Goal: Check status: Check status

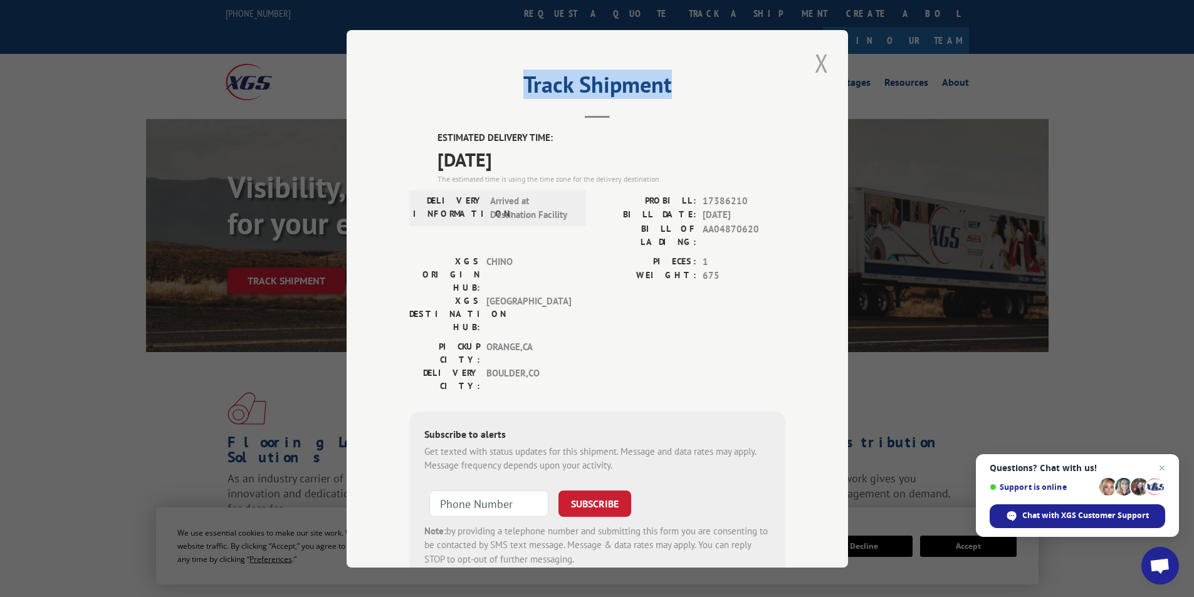
drag, startPoint x: 825, startPoint y: 48, endPoint x: 823, endPoint y: 56, distance: 9.0
click at [825, 55] on div "Track Shipment ESTIMATED DELIVERY TIME: [DATE] The estimated time is using the …" at bounding box center [598, 299] width 502 height 538
click at [821, 62] on button "Close modal" at bounding box center [821, 63] width 21 height 34
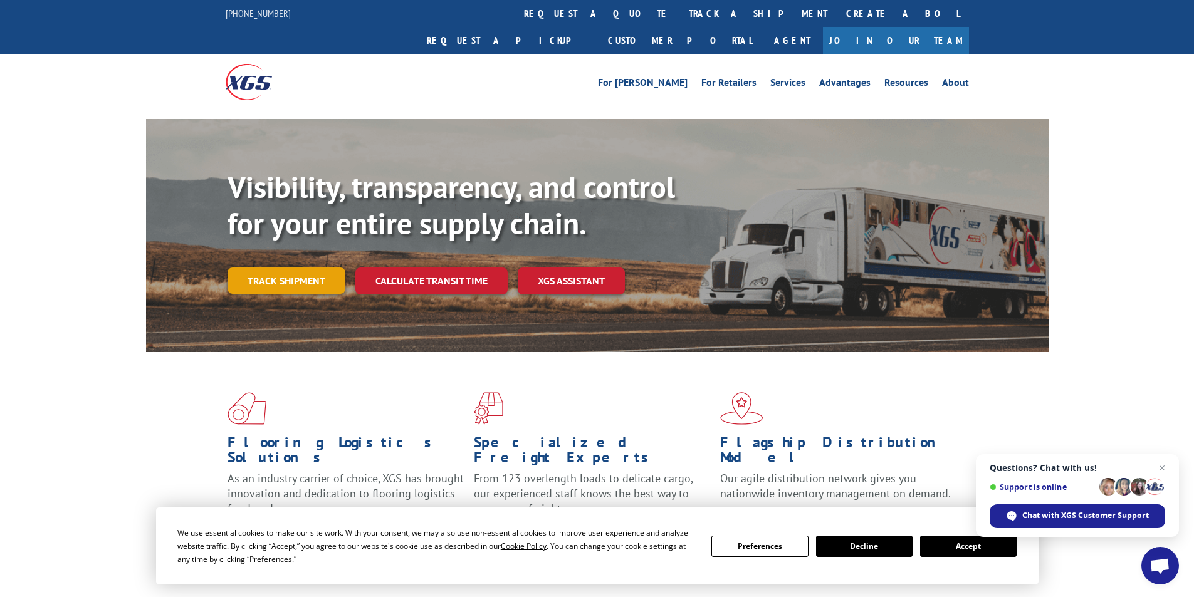
click at [283, 268] on link "Track shipment" at bounding box center [287, 281] width 118 height 26
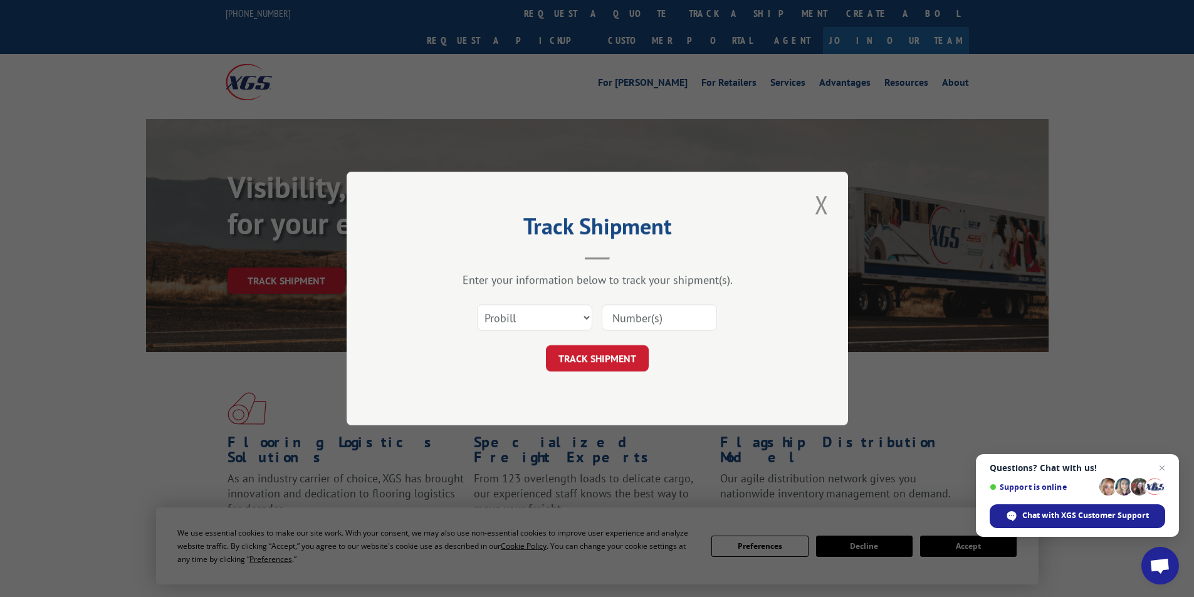
click at [625, 316] on input at bounding box center [659, 318] width 115 height 26
paste input "17095080"
type input "17095080"
click button "TRACK SHIPMENT" at bounding box center [597, 358] width 103 height 26
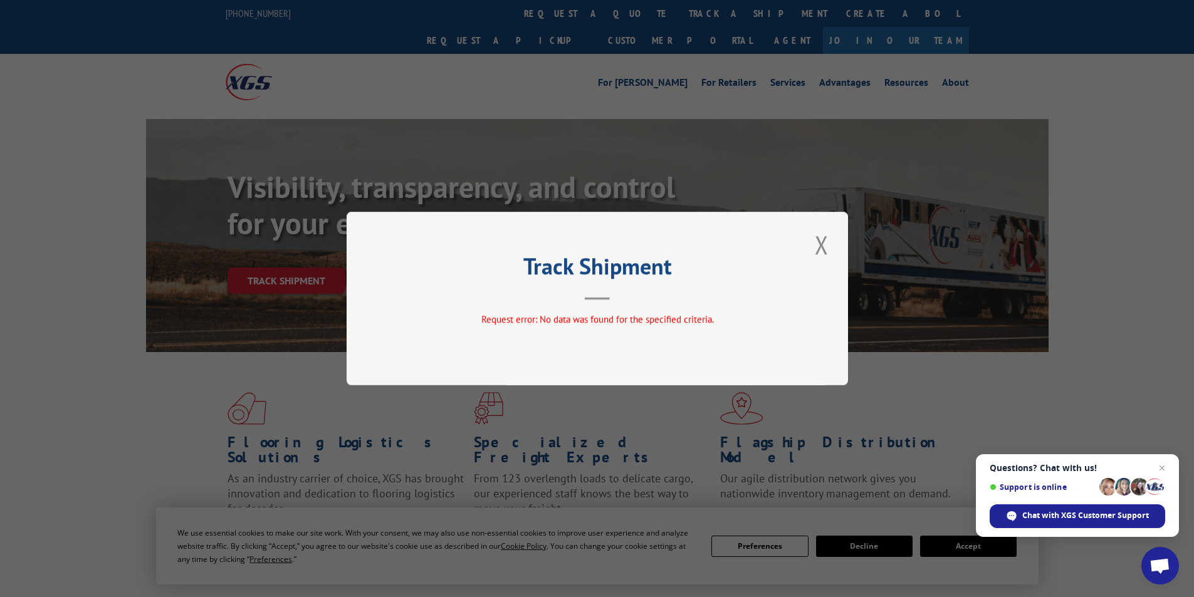
click at [588, 334] on div "Track Shipment Request error: No data was found for the specified criteria." at bounding box center [598, 299] width 502 height 174
click at [827, 248] on button "Close modal" at bounding box center [821, 245] width 21 height 34
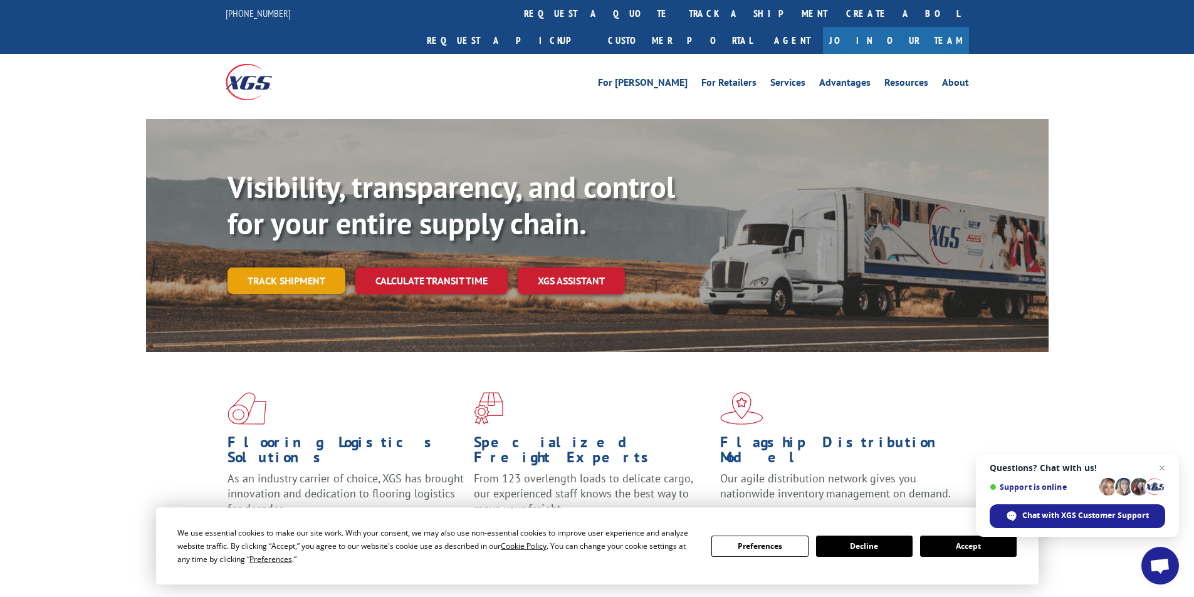
click at [246, 268] on link "Track shipment" at bounding box center [287, 281] width 118 height 26
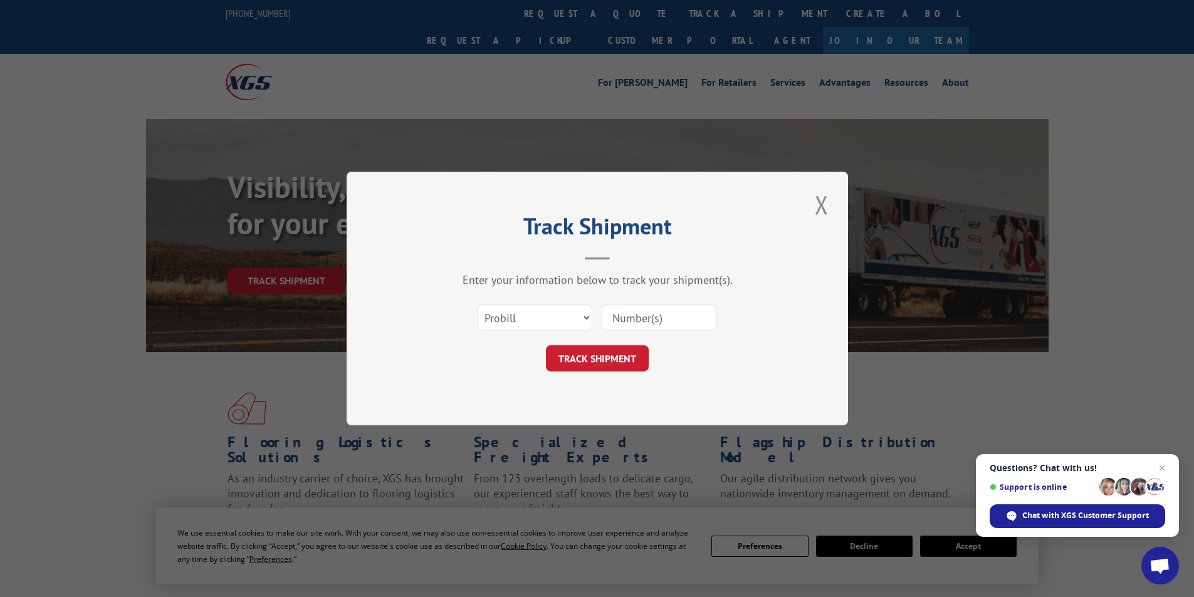
click at [670, 310] on input at bounding box center [659, 318] width 115 height 26
paste input "17095080"
type input "17095080"
click button "TRACK SHIPMENT" at bounding box center [597, 358] width 103 height 26
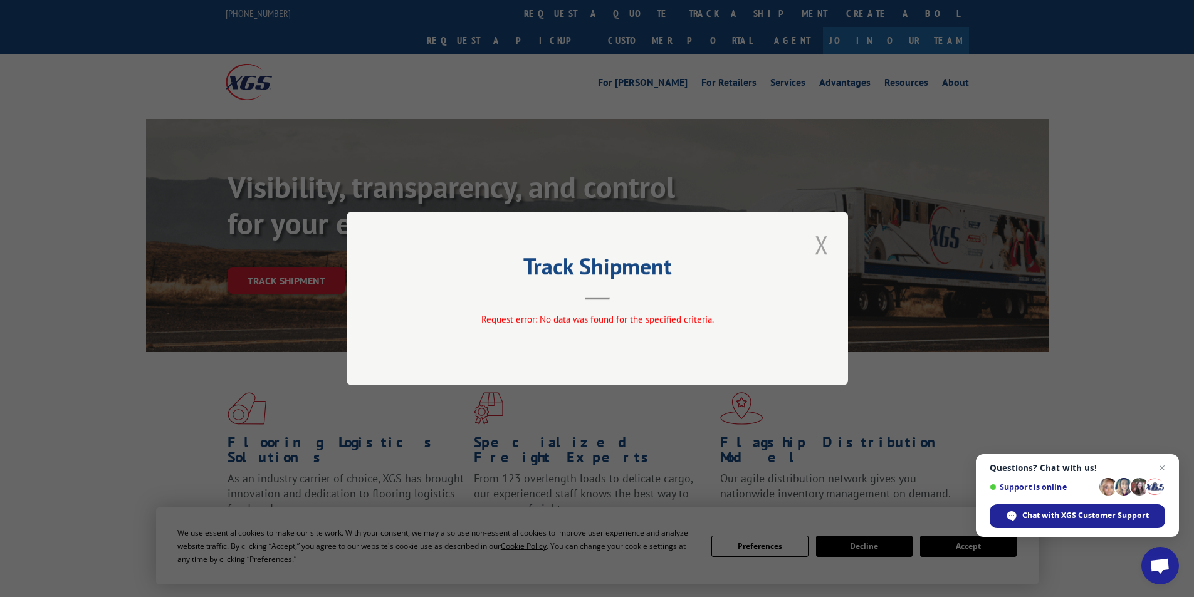
click at [823, 246] on button "Close modal" at bounding box center [821, 245] width 21 height 34
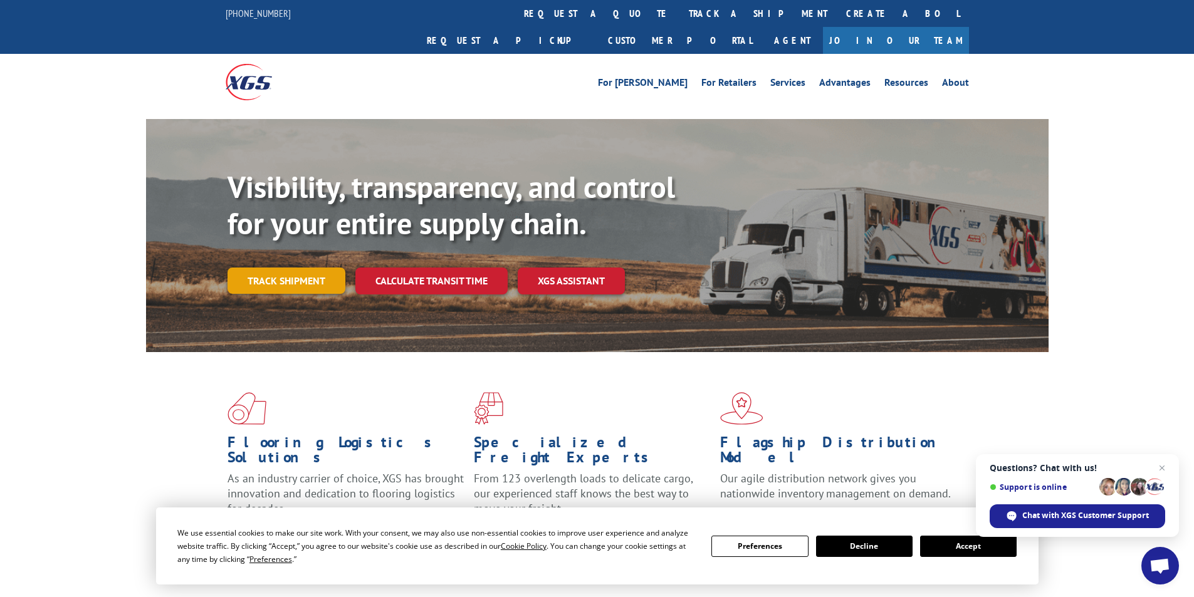
click at [261, 268] on link "Track shipment" at bounding box center [287, 281] width 118 height 26
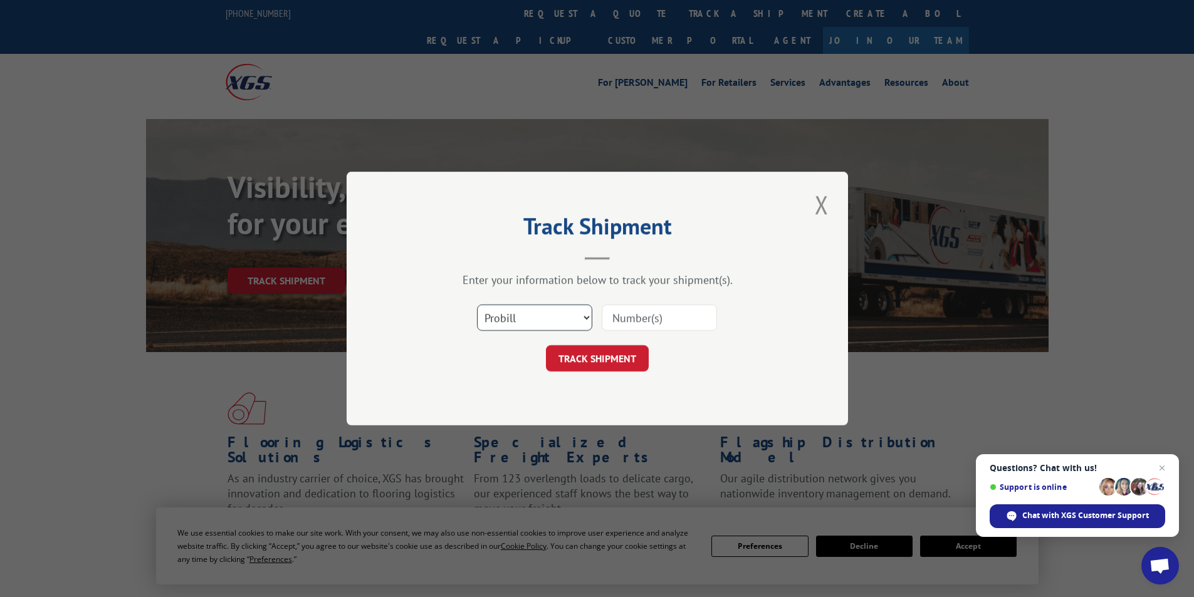
click at [499, 314] on select "Select category... Probill BOL PO" at bounding box center [534, 318] width 115 height 26
select select "bol"
click at [477, 305] on select "Select category... Probill BOL PO" at bounding box center [534, 318] width 115 height 26
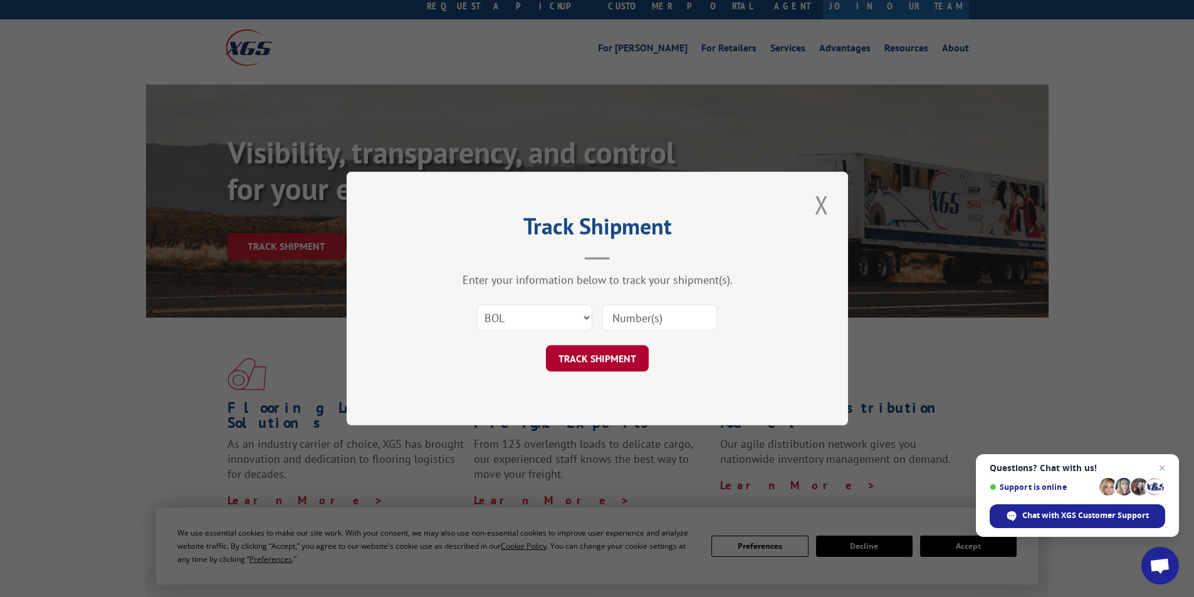
scroll to position [63, 0]
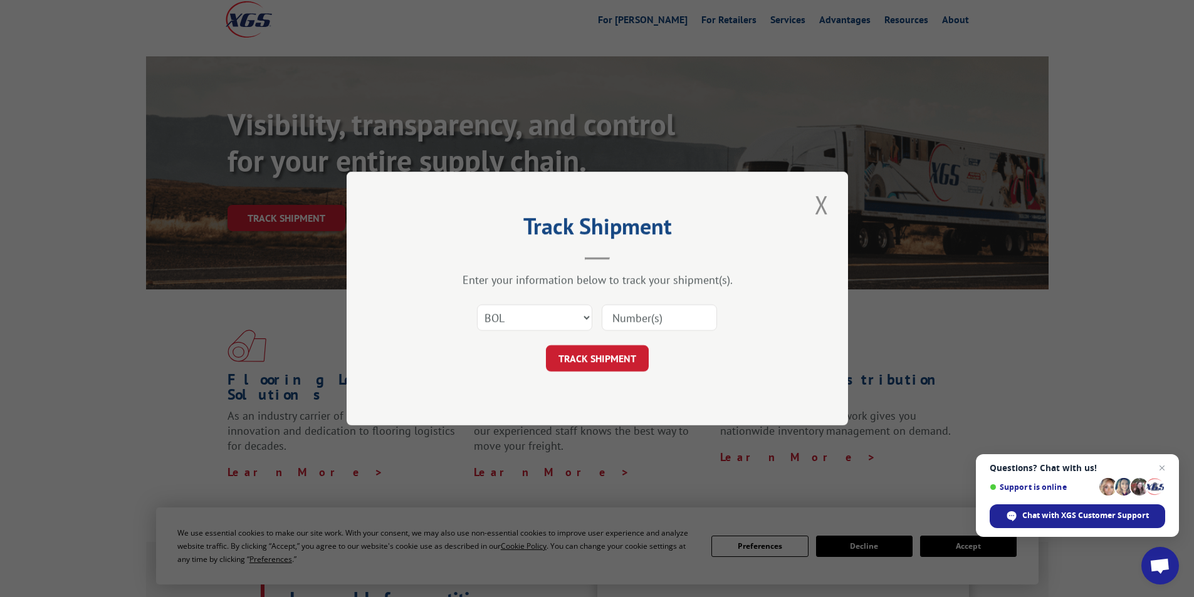
click at [633, 315] on input at bounding box center [659, 318] width 115 height 26
paste input "AA04888245"
type input "AA04888245"
click at [588, 360] on button "TRACK SHIPMENT" at bounding box center [597, 358] width 103 height 26
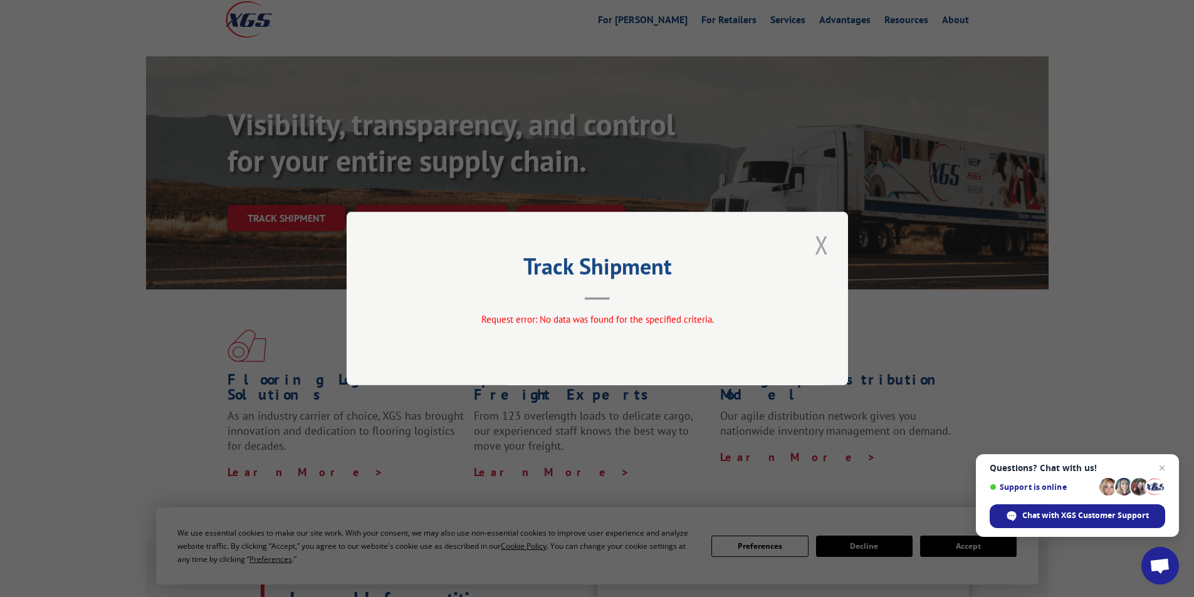
click at [819, 237] on button "Close modal" at bounding box center [821, 245] width 21 height 34
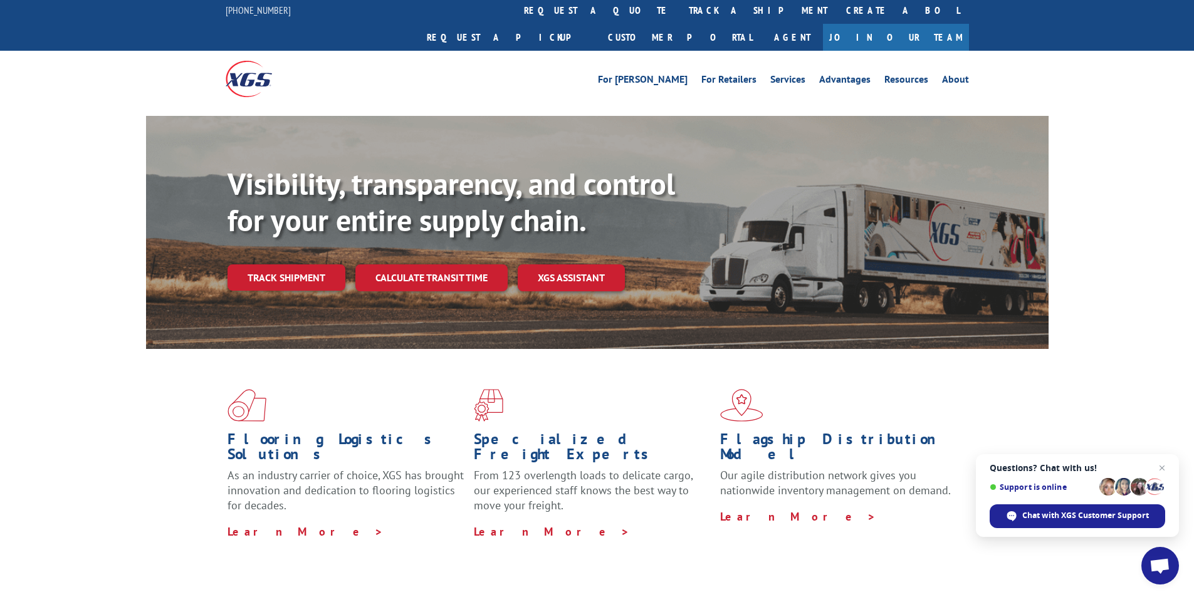
scroll to position [0, 0]
